Goal: Task Accomplishment & Management: Manage account settings

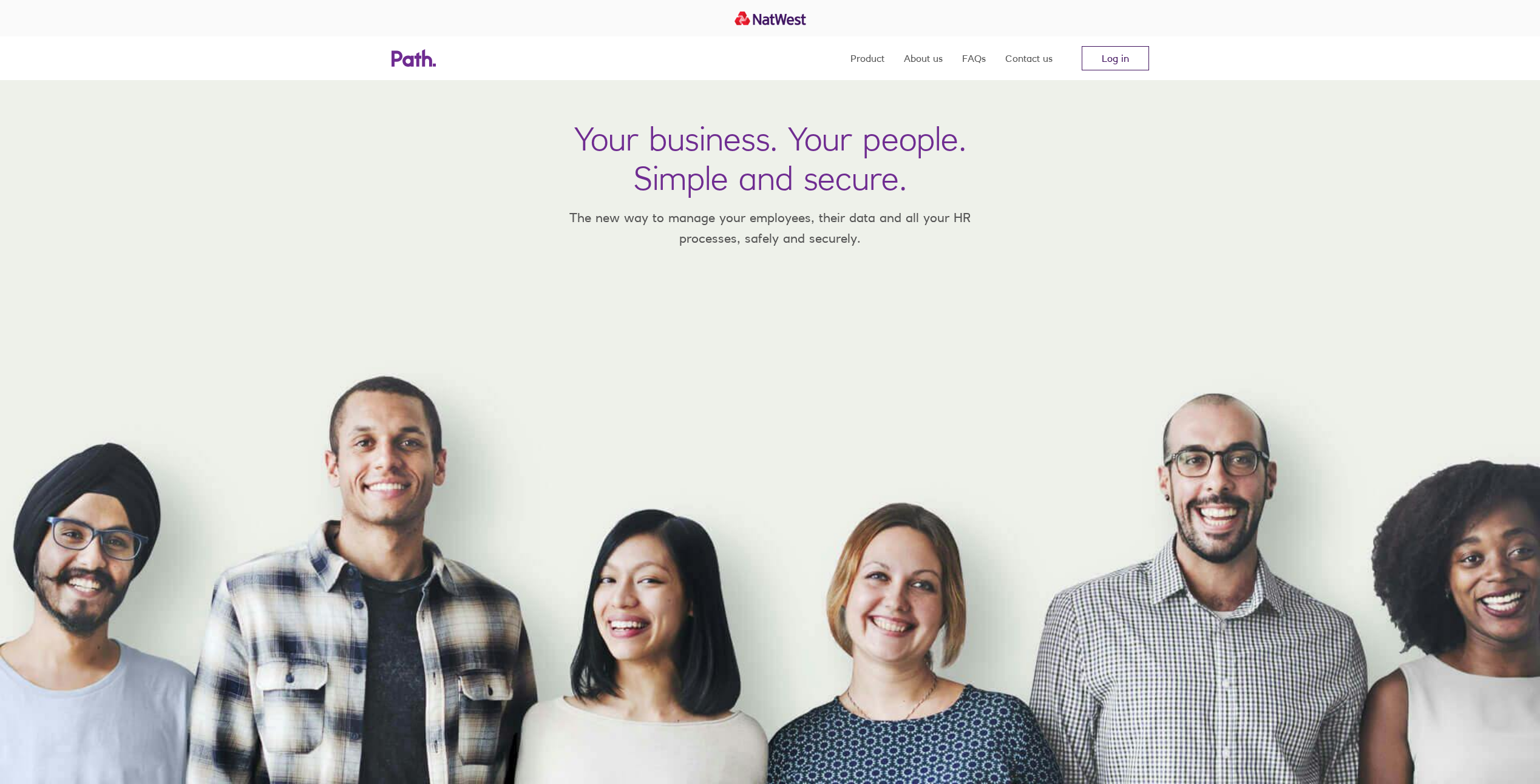
click at [1123, 56] on link "Log in" at bounding box center [1115, 59] width 67 height 25
click at [1183, 165] on div "Your business. Your people. Simple and secure. The new way to manage your emplo…" at bounding box center [770, 432] width 1540 height 704
click at [1117, 62] on link "Log in" at bounding box center [1115, 59] width 67 height 25
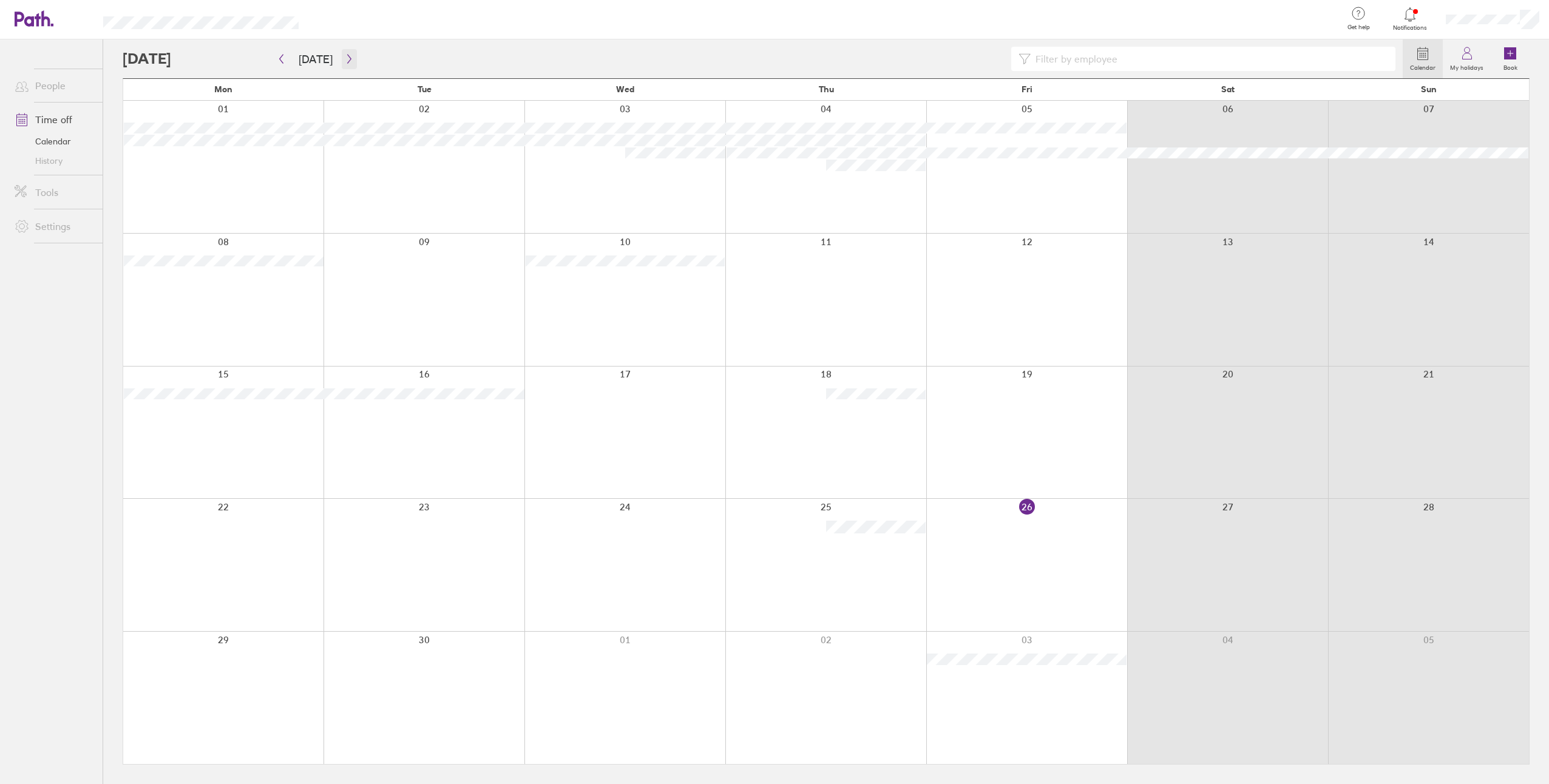
click at [345, 60] on icon "button" at bounding box center [350, 59] width 9 height 10
click at [279, 57] on icon "button" at bounding box center [281, 59] width 9 height 10
click at [345, 59] on icon "button" at bounding box center [350, 59] width 9 height 10
